Goal: Task Accomplishment & Management: Use online tool/utility

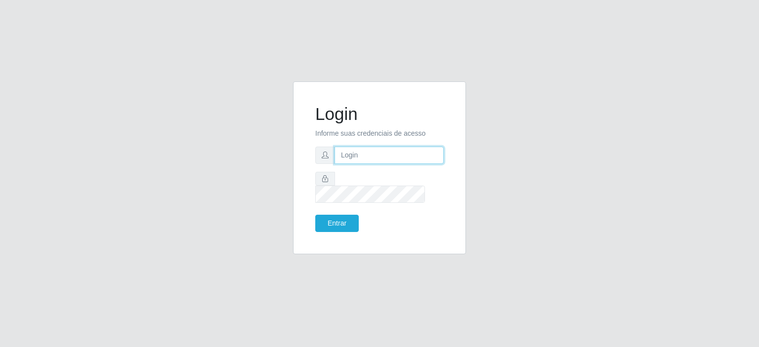
click at [371, 164] on input "text" at bounding box center [388, 155] width 109 height 17
type input "[EMAIL_ADDRESS][DOMAIN_NAME]"
click at [333, 215] on button "Entrar" at bounding box center [336, 223] width 43 height 17
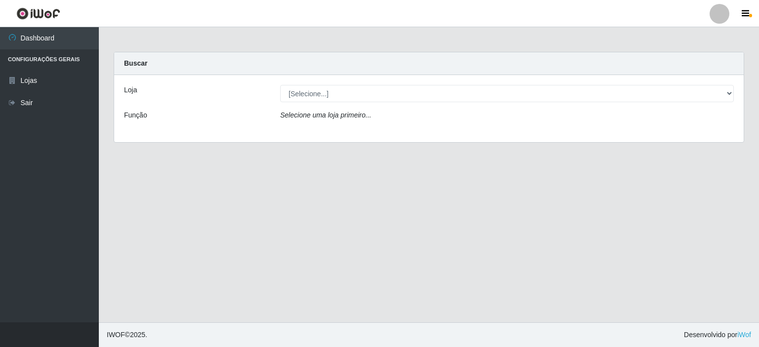
click at [377, 107] on div "Loja [Selecione...] Corte Fácil - Unidade Planalto Função Selecione uma loja pr…" at bounding box center [428, 108] width 629 height 67
click at [377, 103] on div "Loja [Selecione...] Corte Fácil - Unidade Planalto Função Selecione uma loja pr…" at bounding box center [428, 108] width 629 height 67
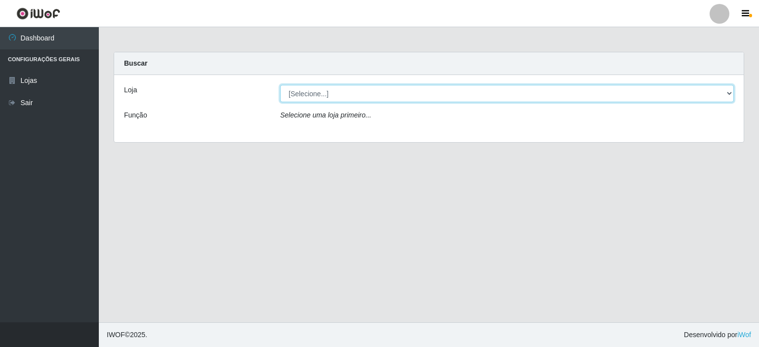
click at [382, 97] on select "[Selecione...] Corte Fácil - Unidade Planalto" at bounding box center [507, 93] width 454 height 17
select select "202"
click at [280, 85] on select "[Selecione...] Corte Fácil - Unidade Planalto" at bounding box center [507, 93] width 454 height 17
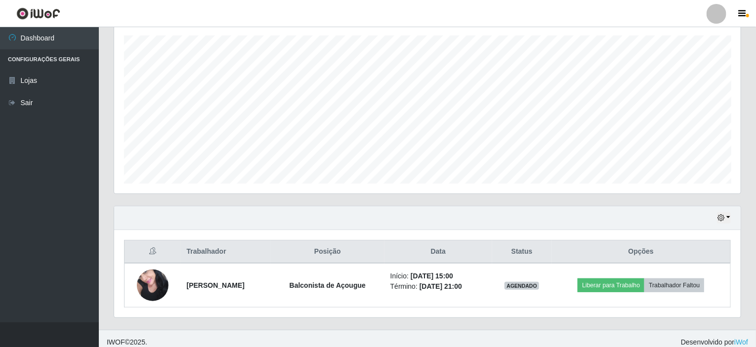
scroll to position [175, 0]
